Goal: Check status: Check status

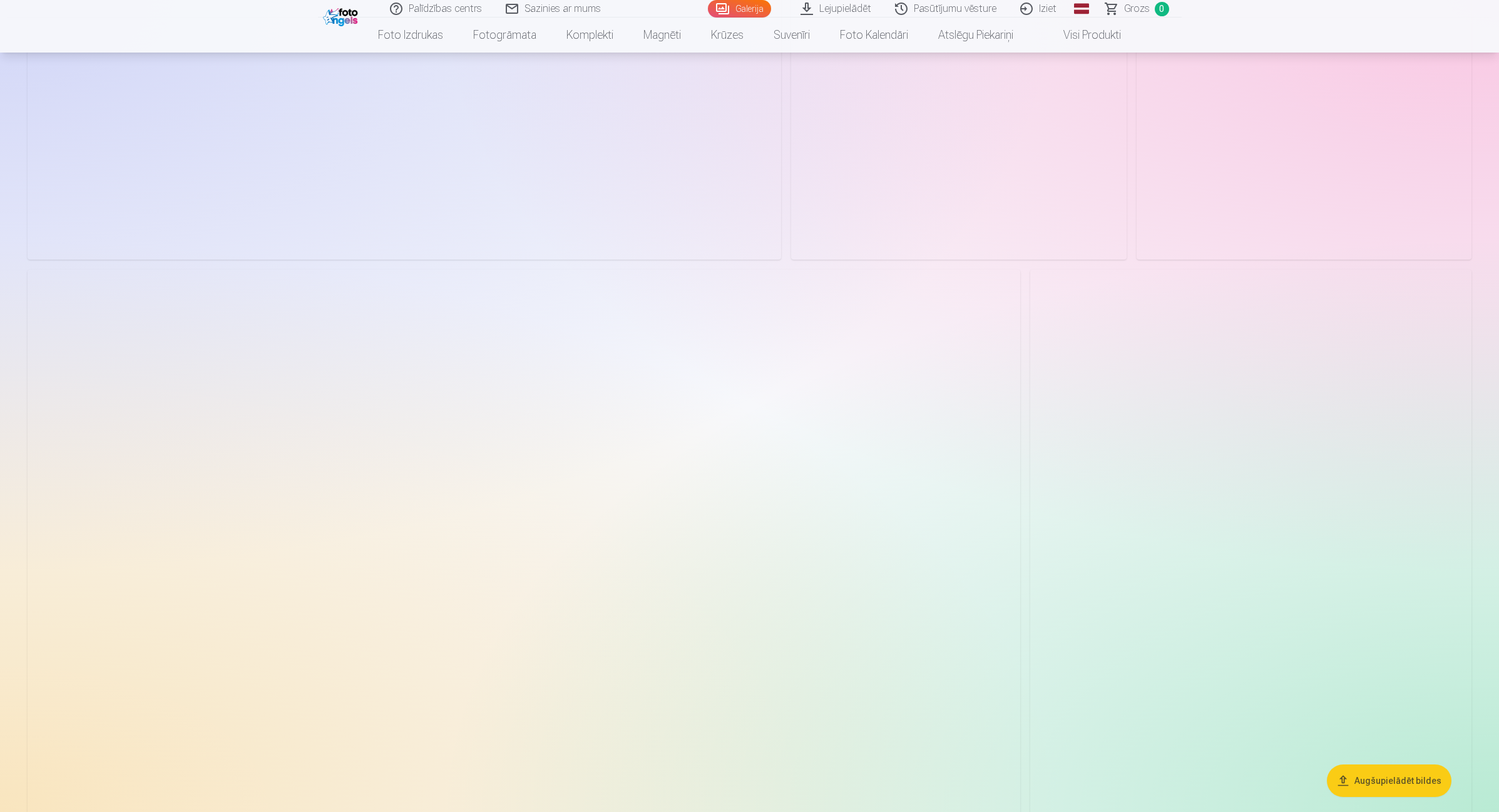
scroll to position [6335, 0]
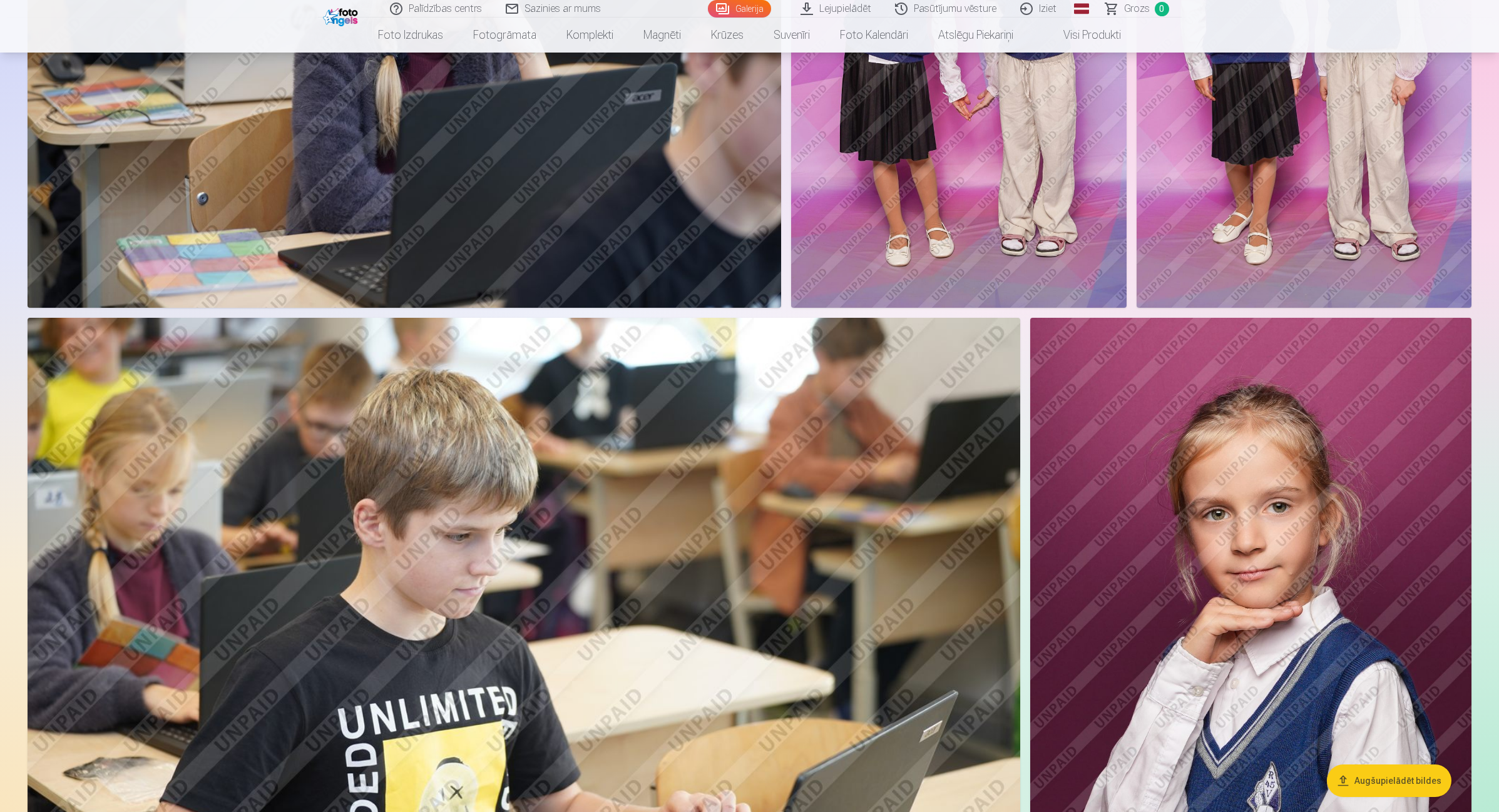
click at [950, 16] on link "Pasūtījumu vēsture" at bounding box center [947, 8] width 126 height 18
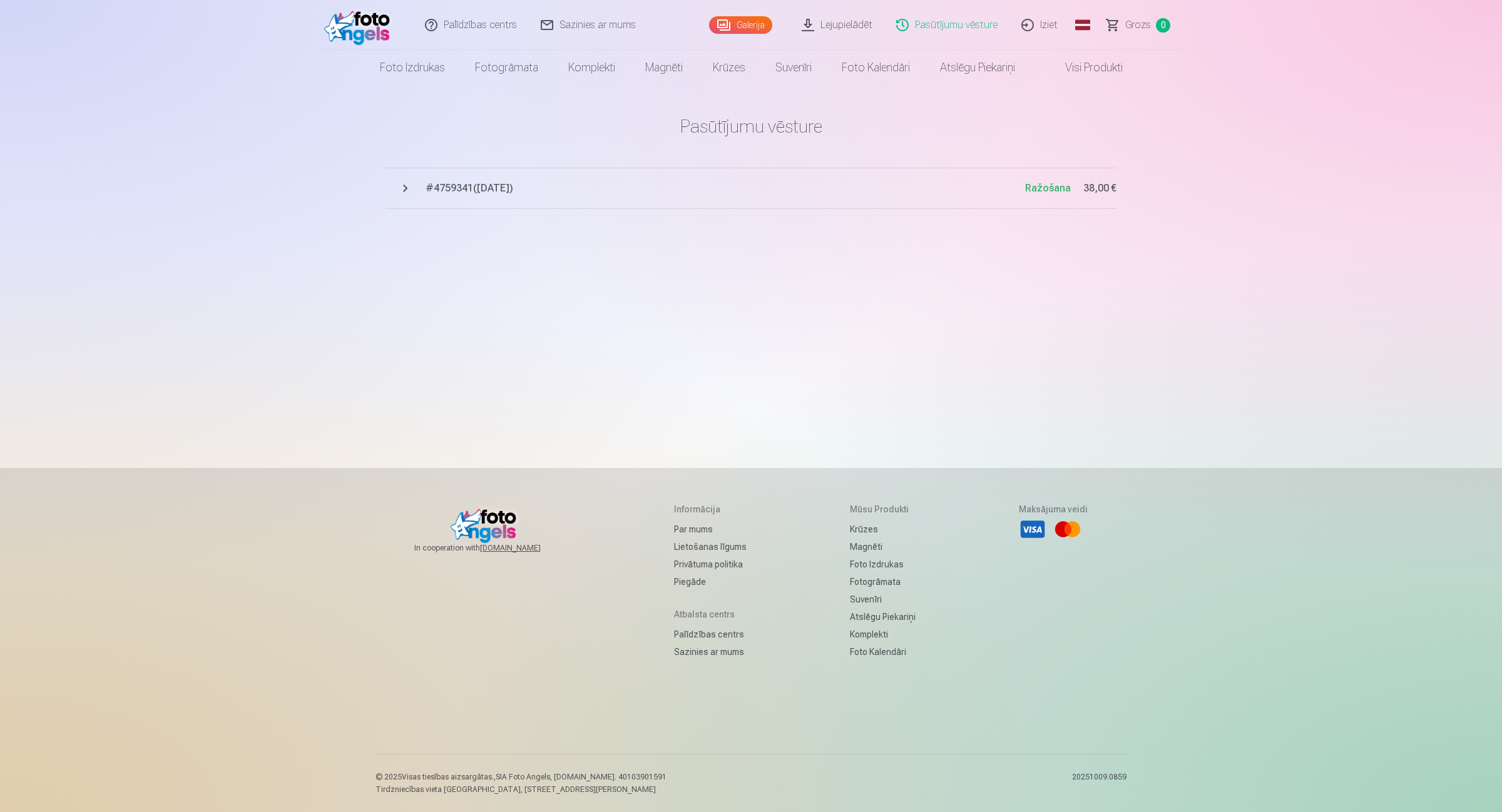
click at [470, 183] on span "# 4759341 ( [DATE] )" at bounding box center [726, 188] width 600 height 15
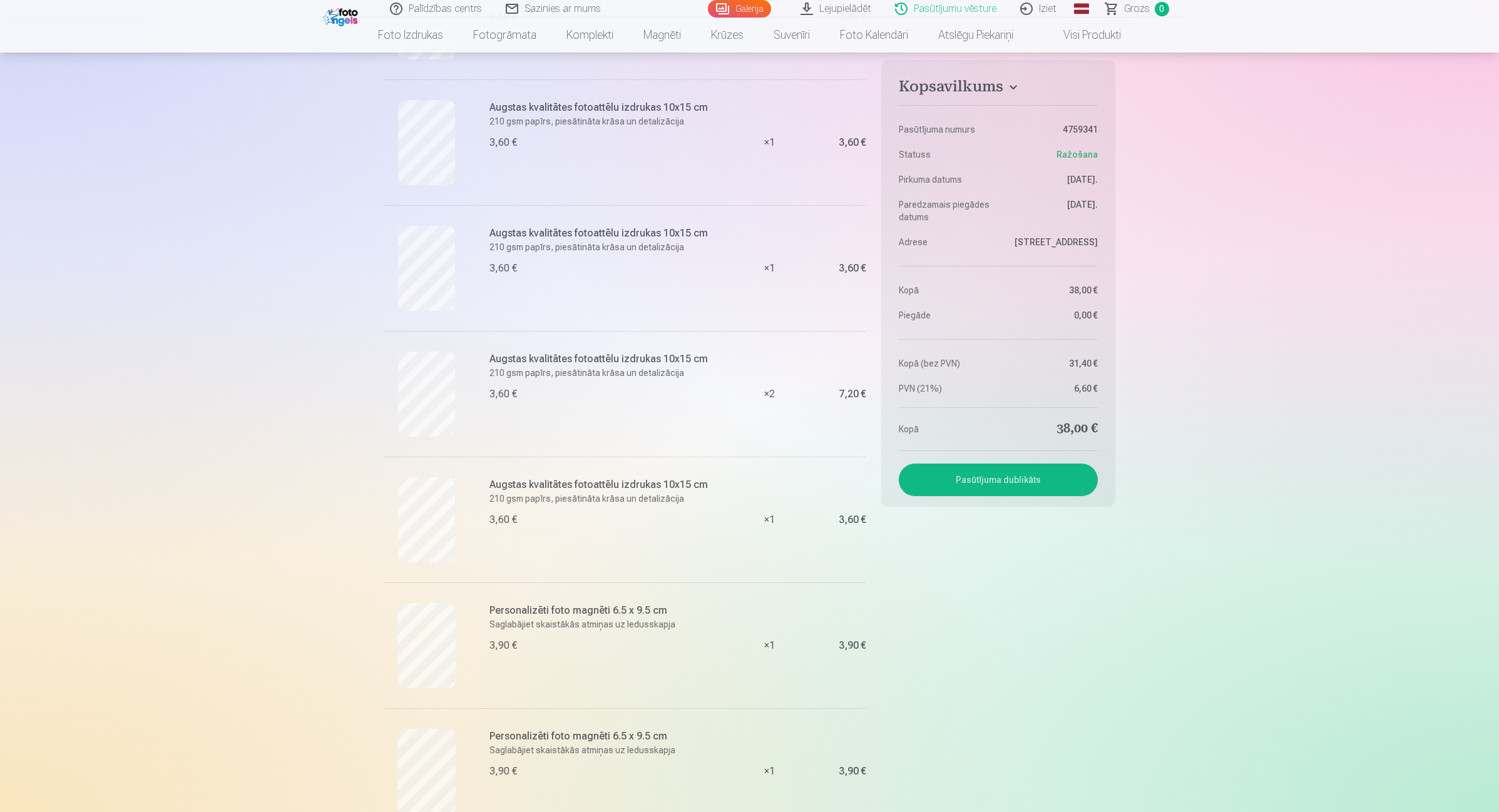
scroll to position [313, 0]
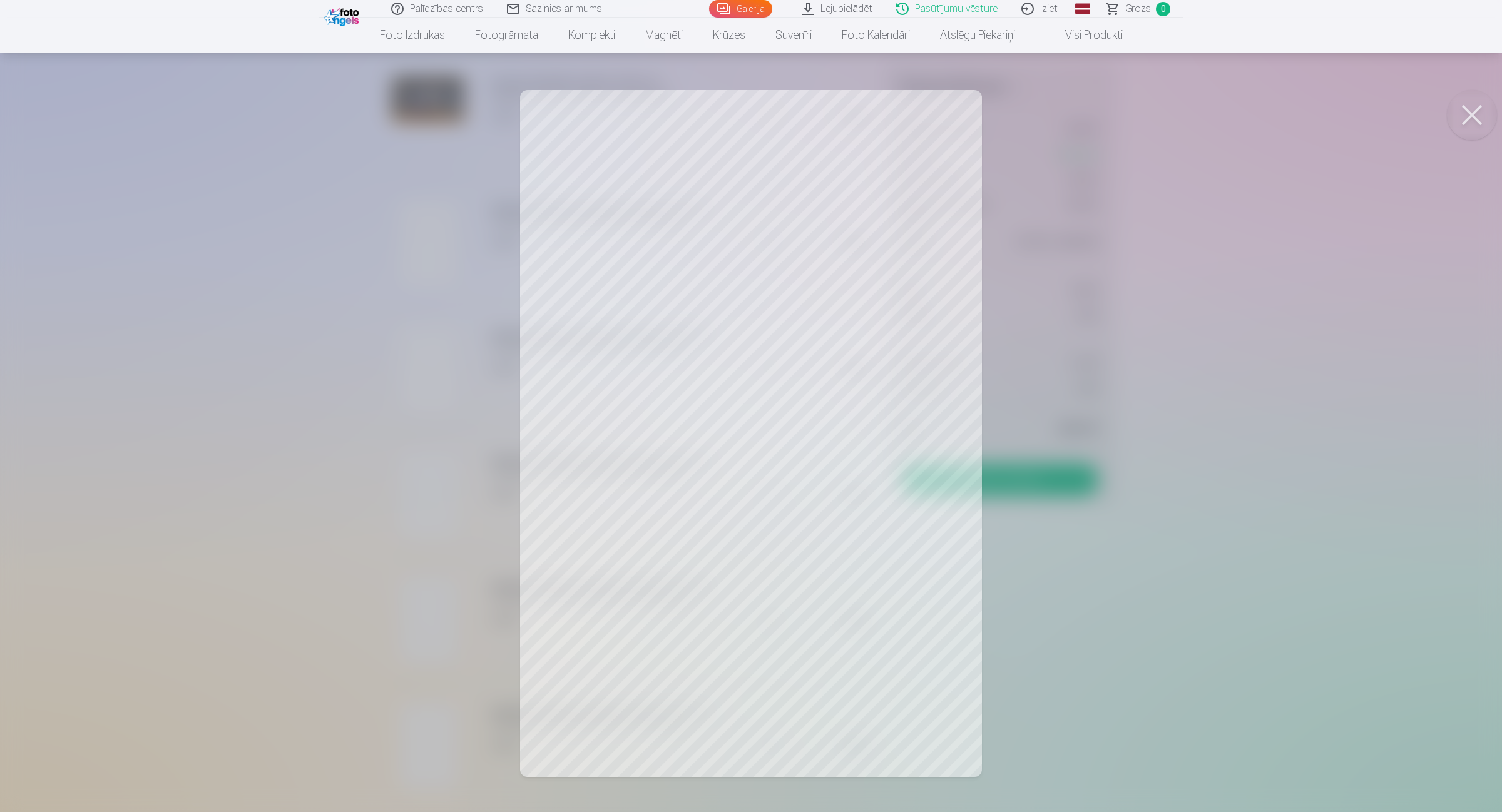
click at [1460, 121] on button at bounding box center [1472, 115] width 50 height 50
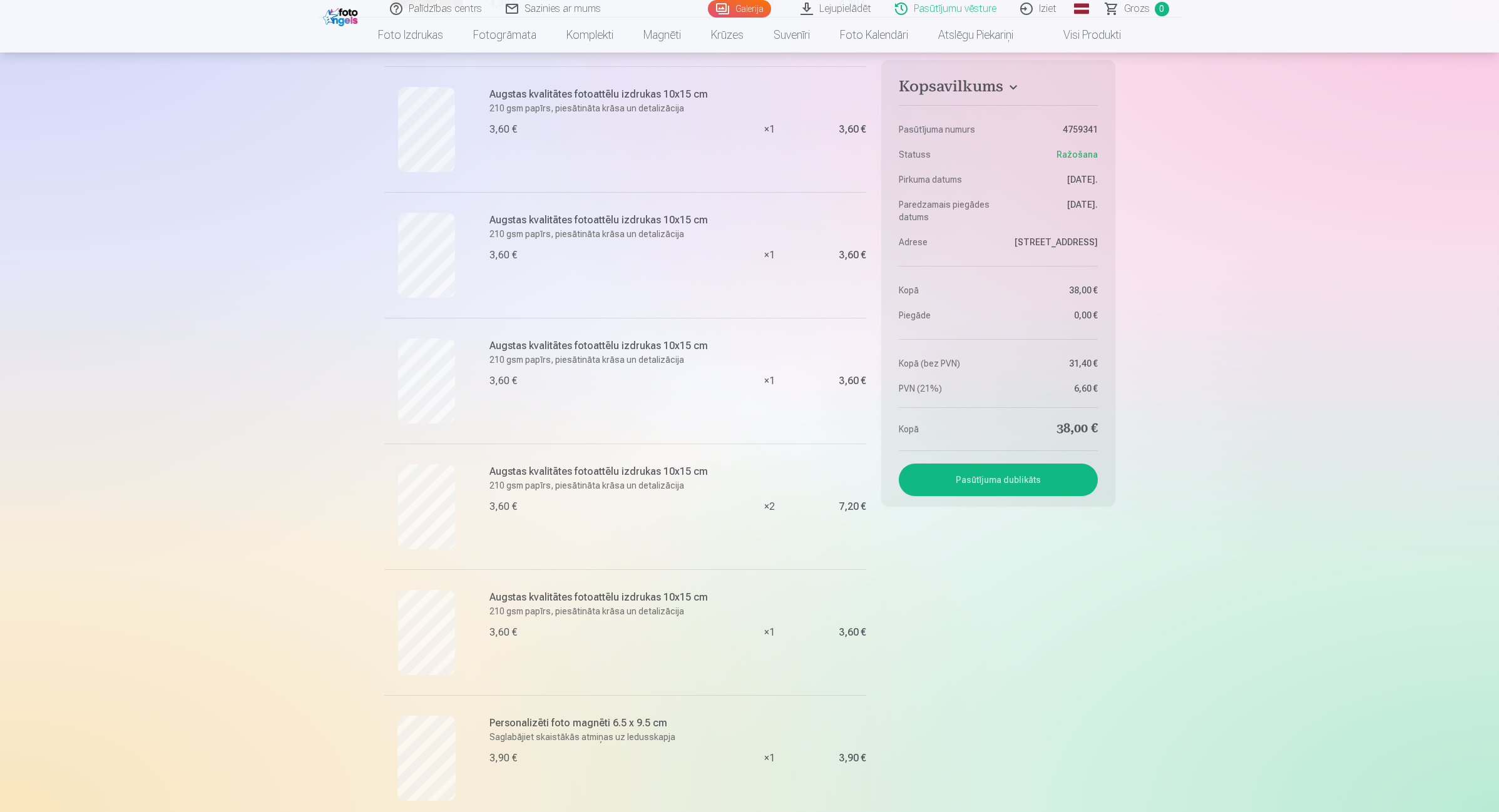
scroll to position [547, 0]
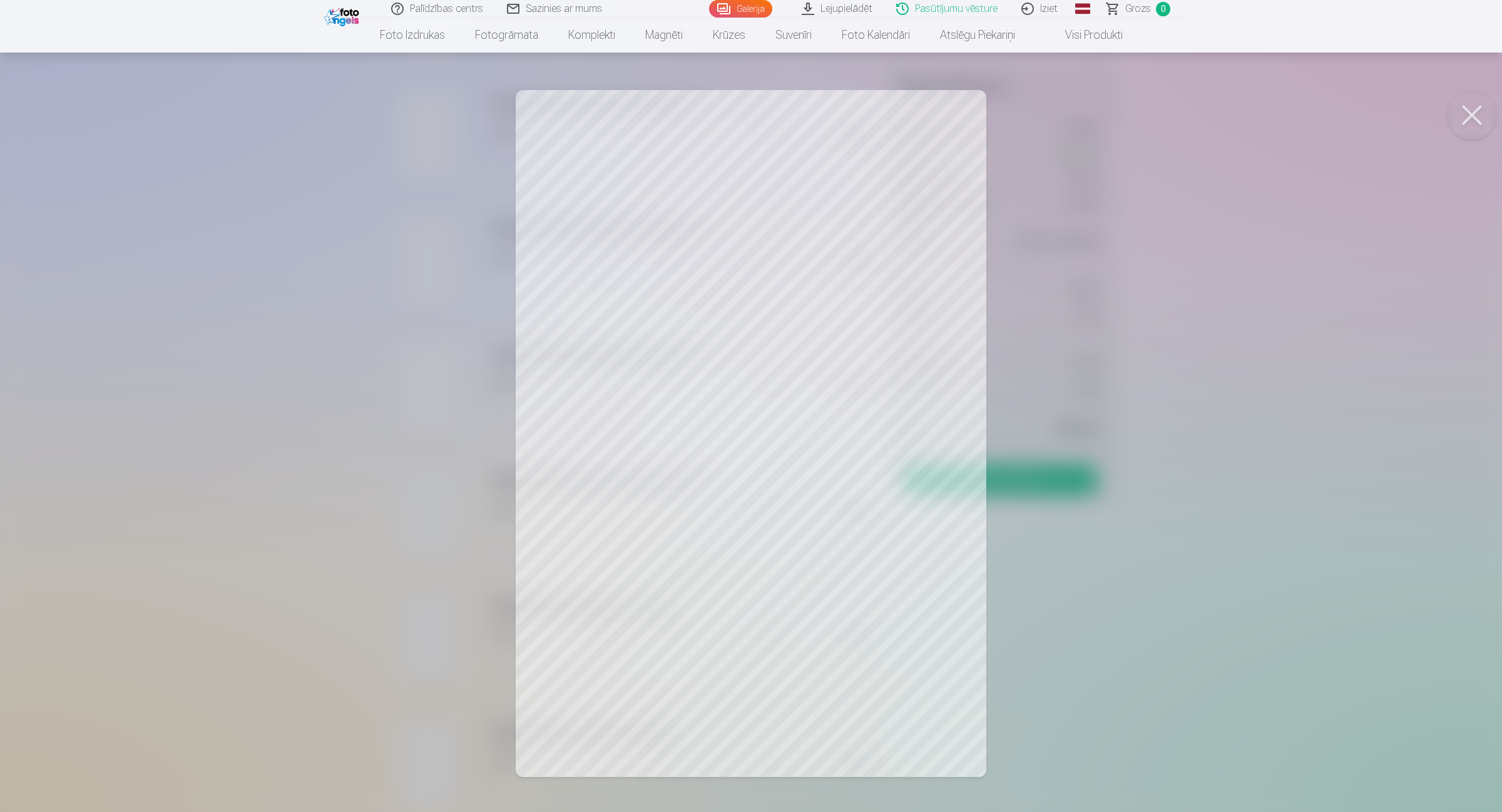
click at [1475, 108] on button at bounding box center [1472, 115] width 50 height 50
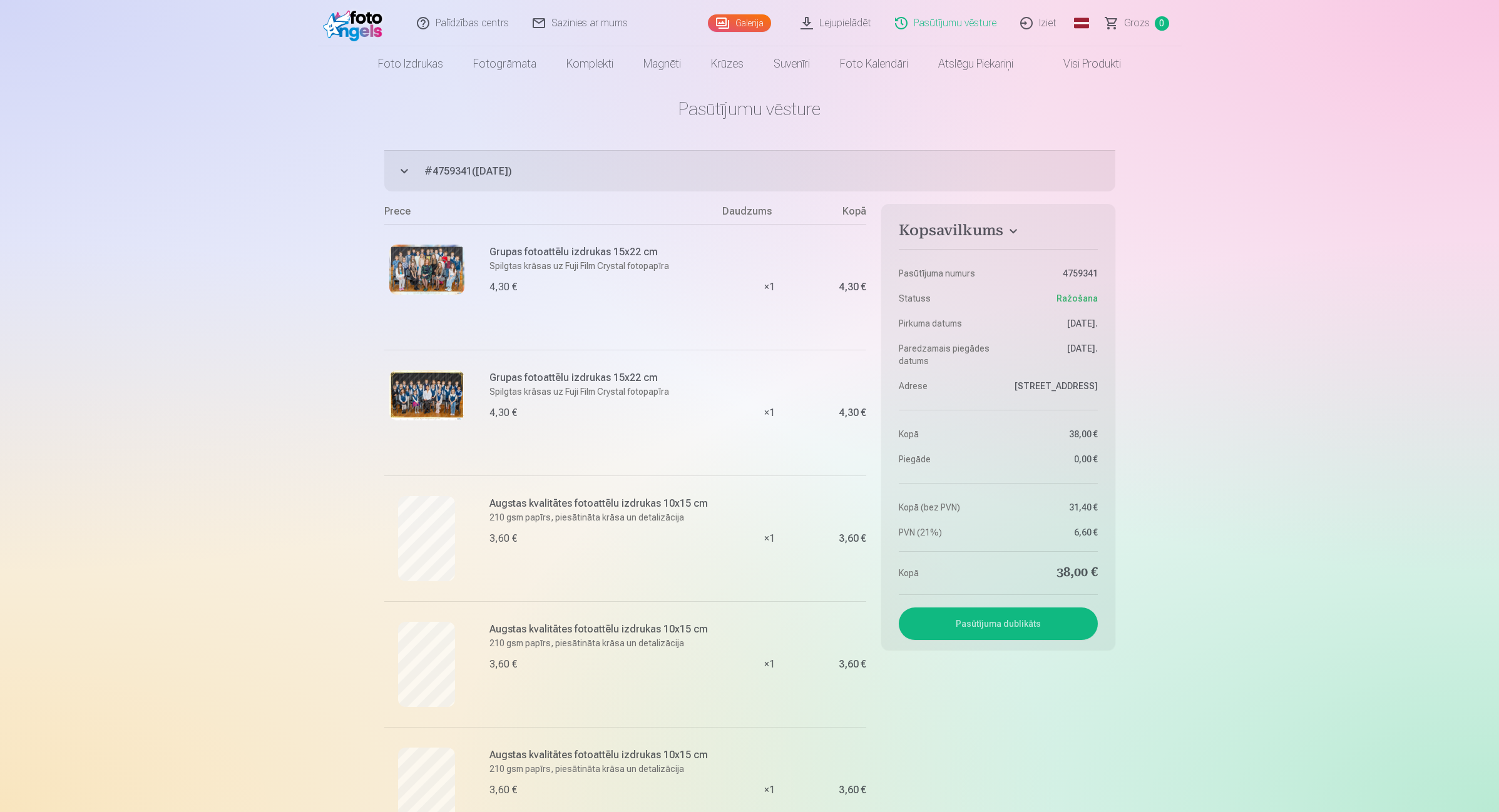
scroll to position [0, 0]
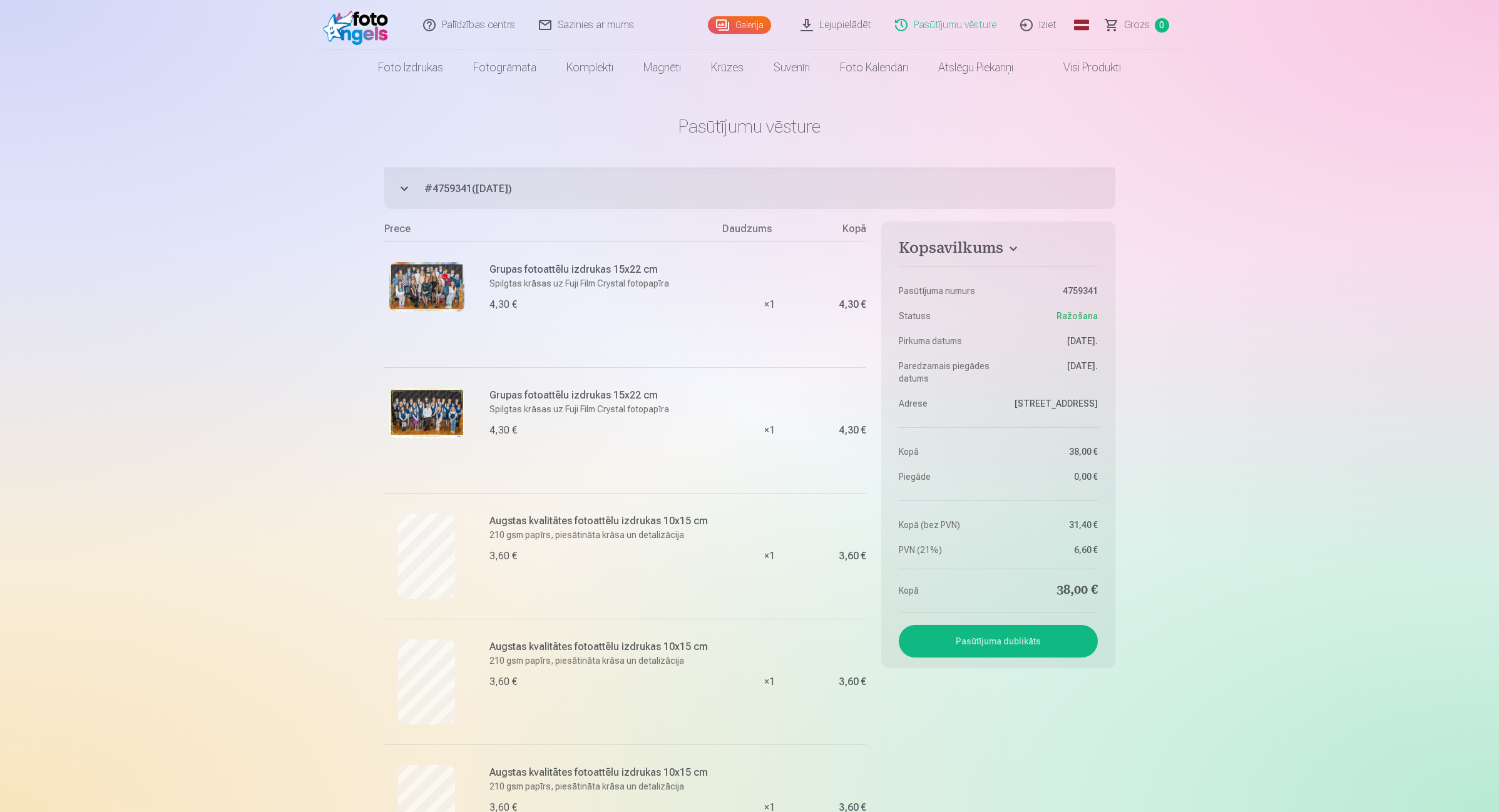
click at [750, 26] on link "Galerija" at bounding box center [739, 25] width 63 height 18
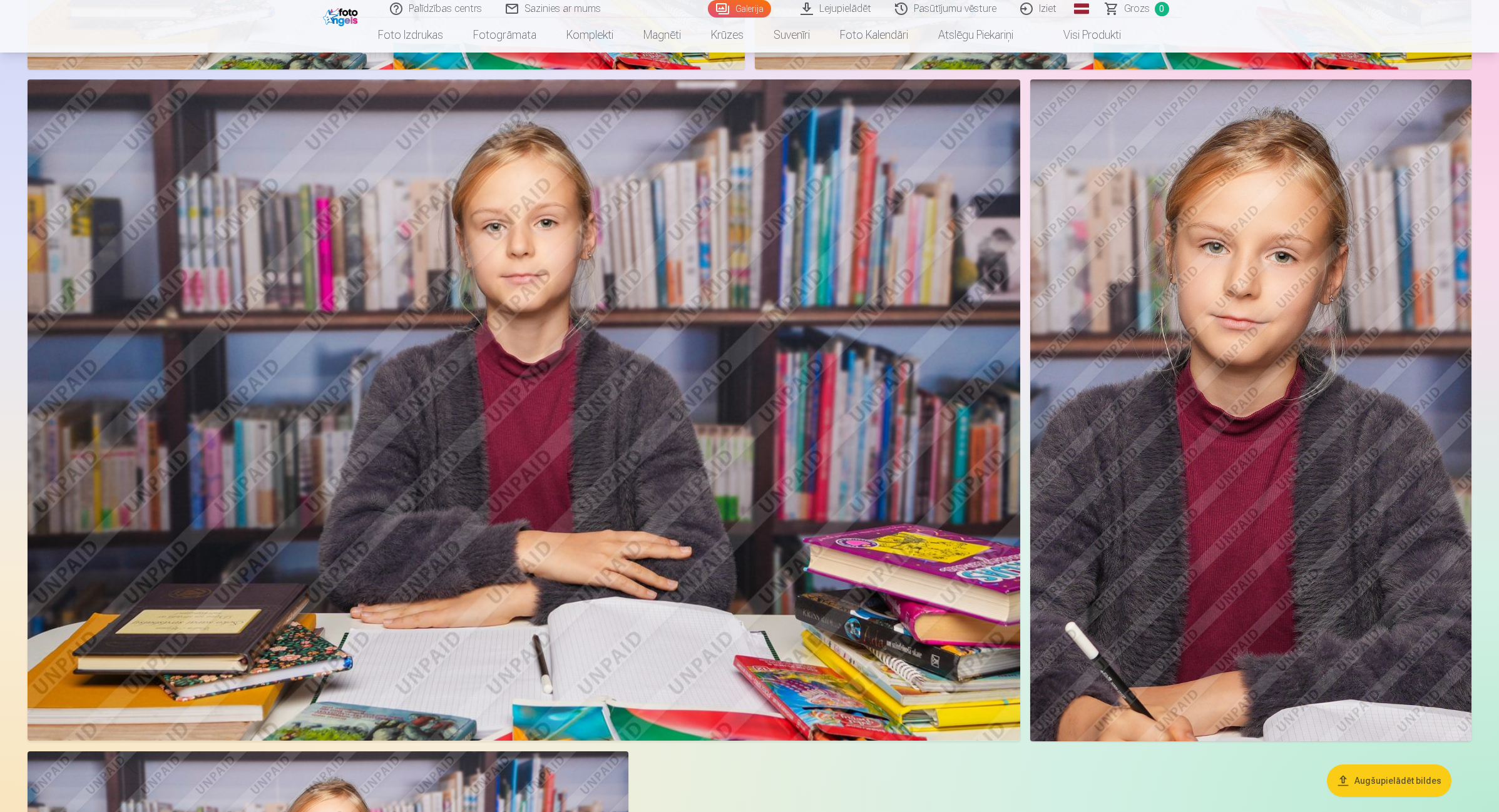
scroll to position [8760, 0]
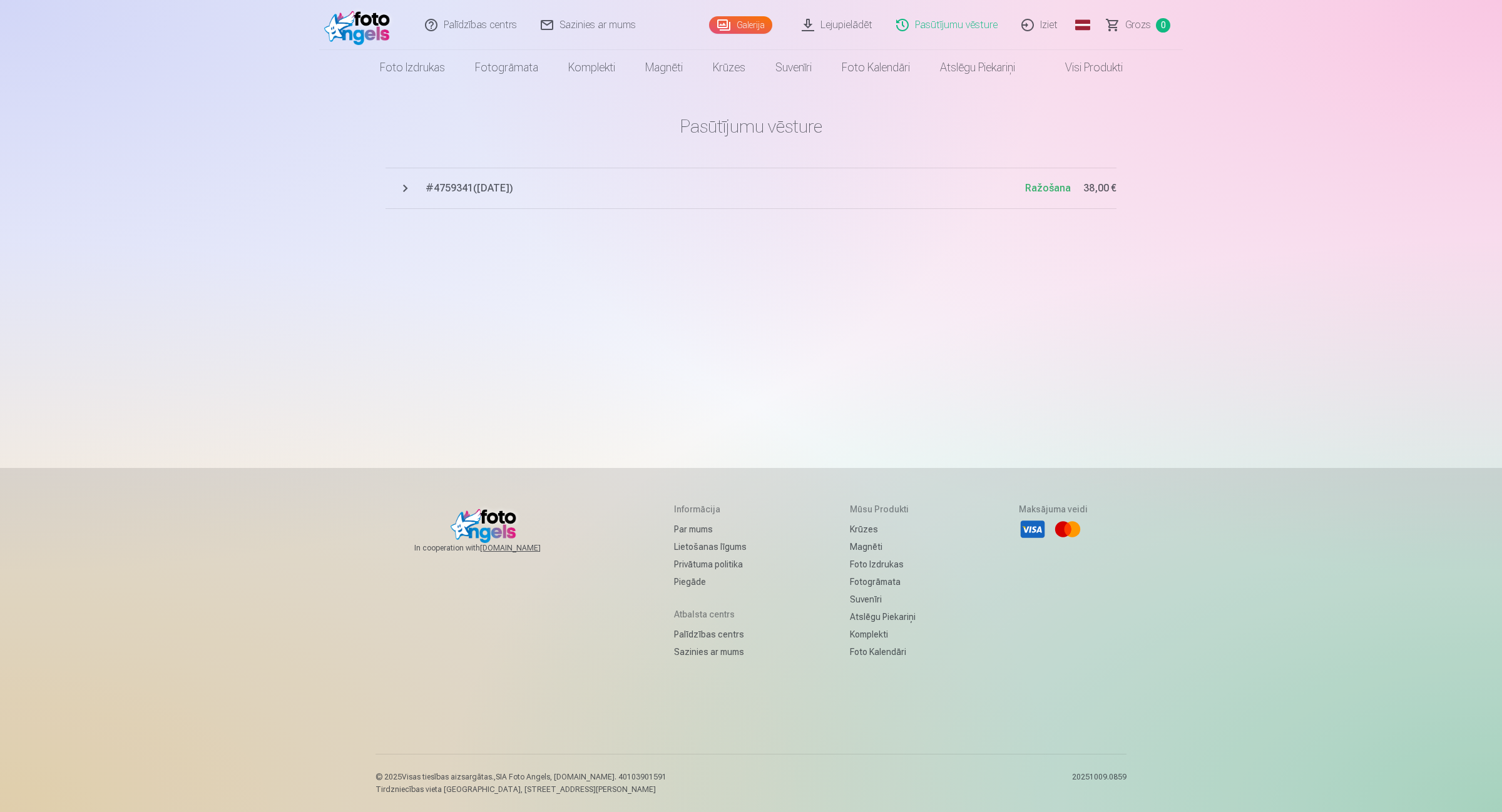
click at [524, 201] on button "# 4759341 ( [DATE] ) Ražošana 38,00 €" at bounding box center [751, 188] width 731 height 42
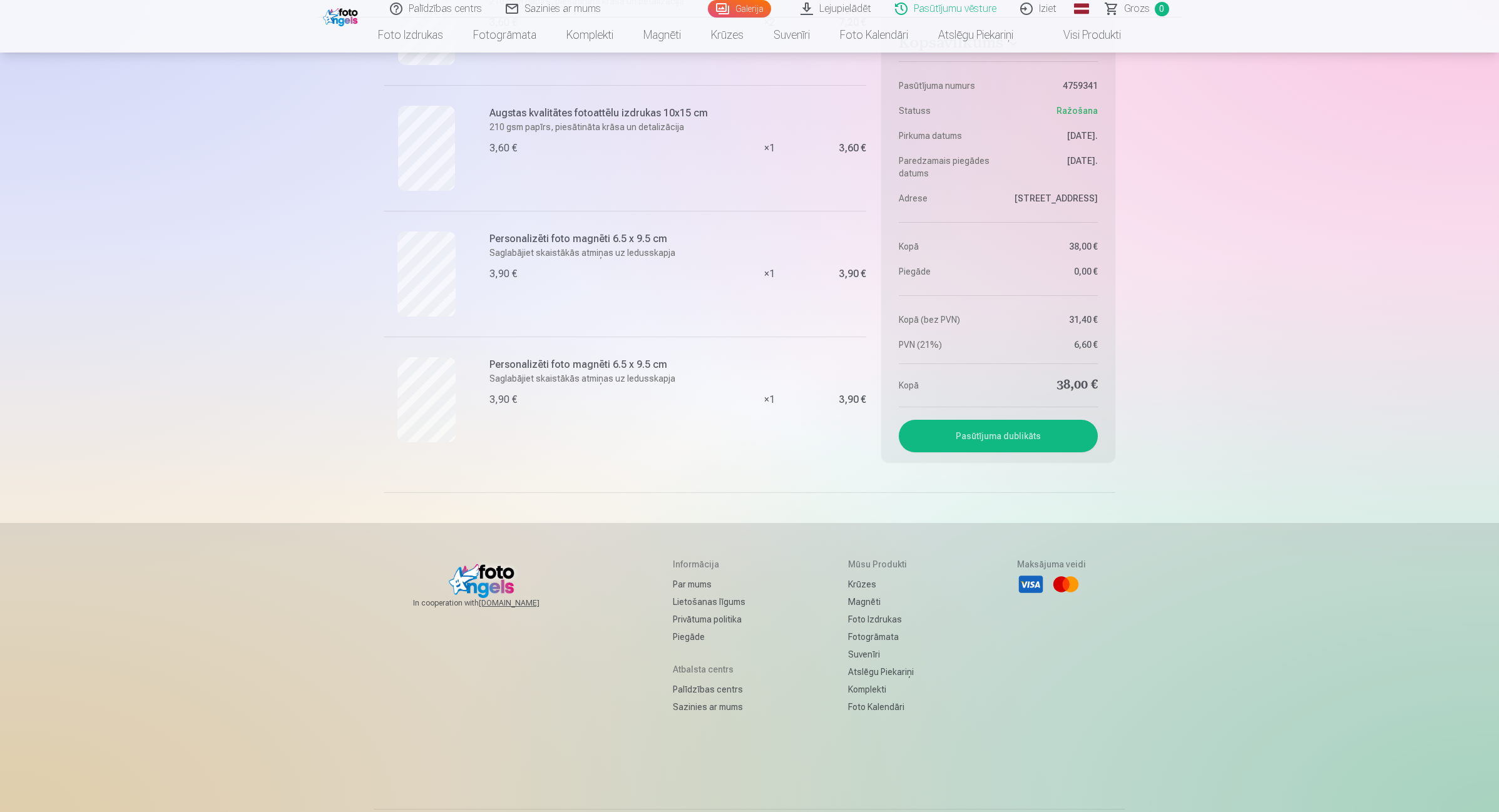
scroll to position [938, 0]
